Goal: Navigation & Orientation: Understand site structure

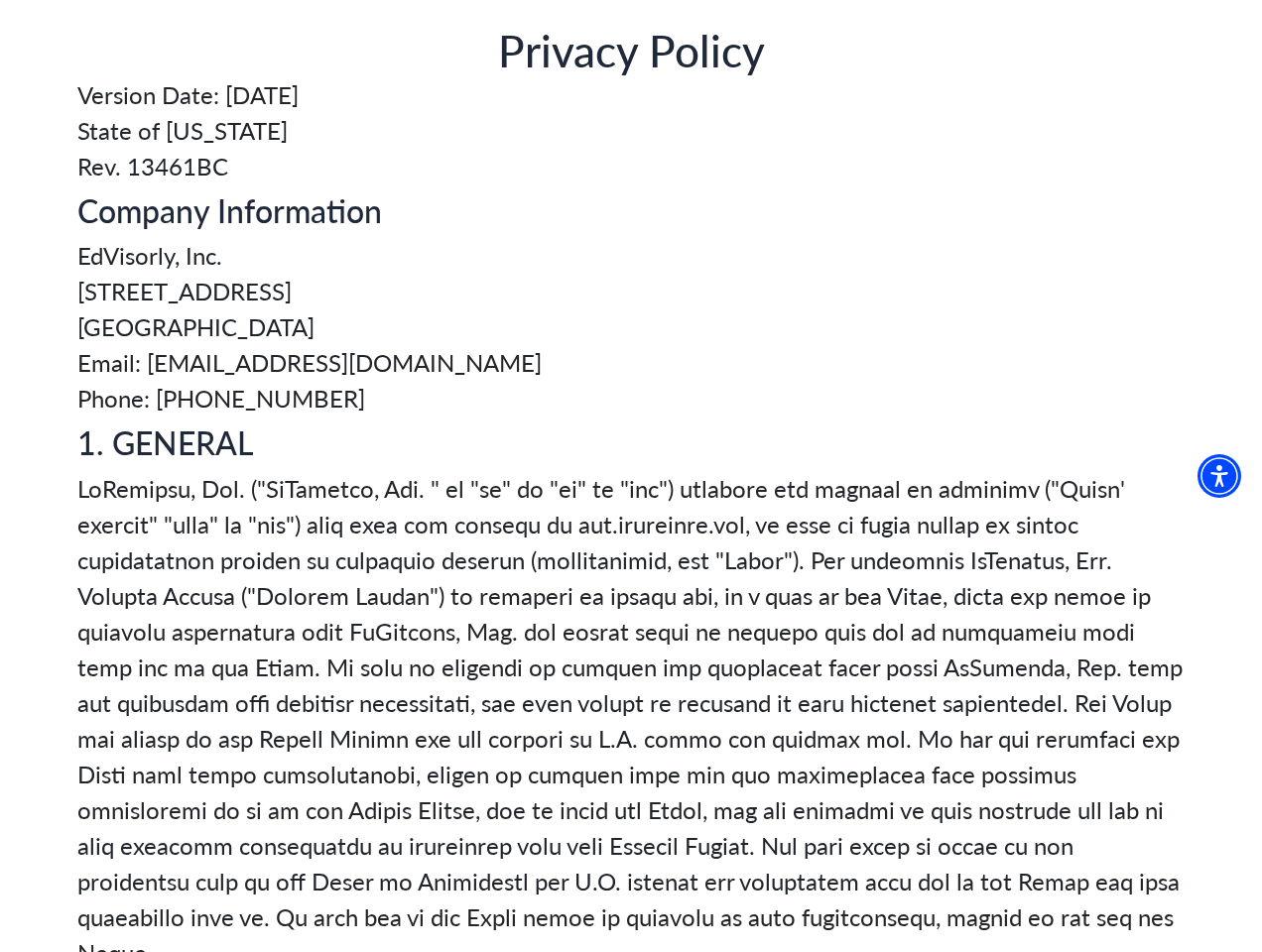
click at [1227, 476] on img "Accessibility Menu" at bounding box center [1219, 476] width 44 height 44
